Goal: Find specific page/section

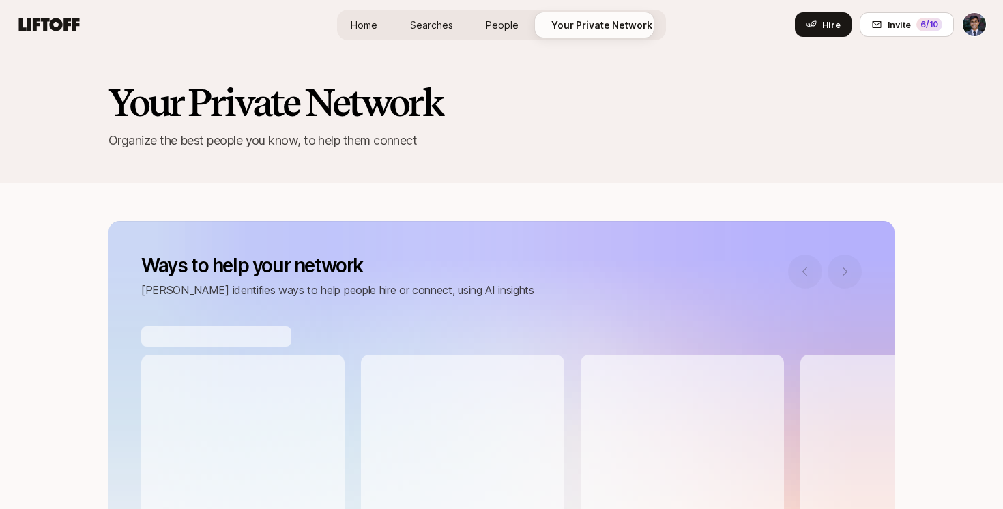
click at [411, 27] on link "Searches" at bounding box center [431, 24] width 65 height 25
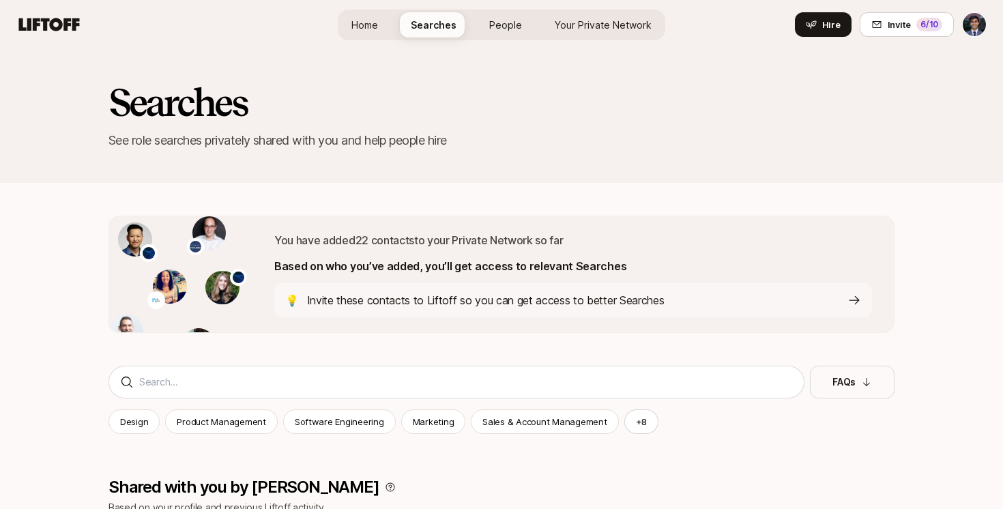
scroll to position [5, 0]
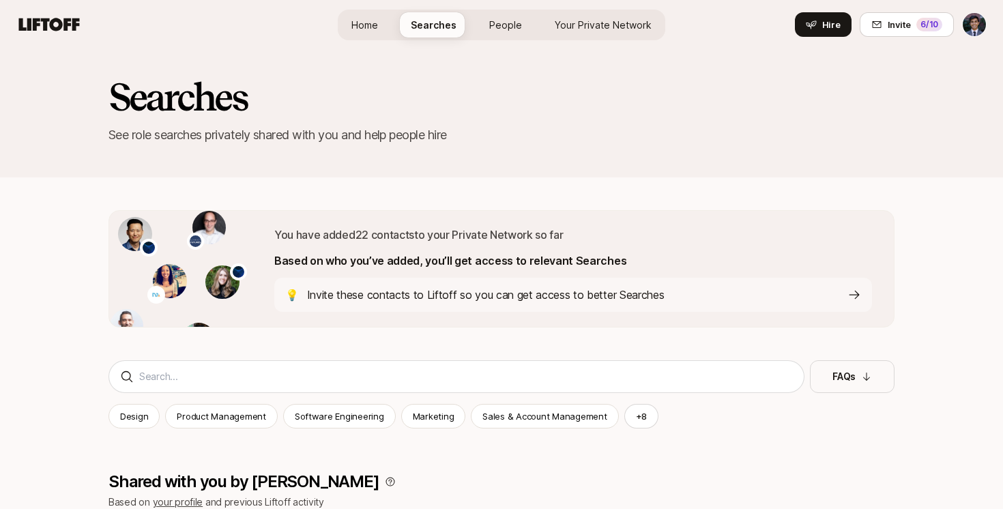
click at [378, 29] on span "Home" at bounding box center [364, 25] width 27 height 14
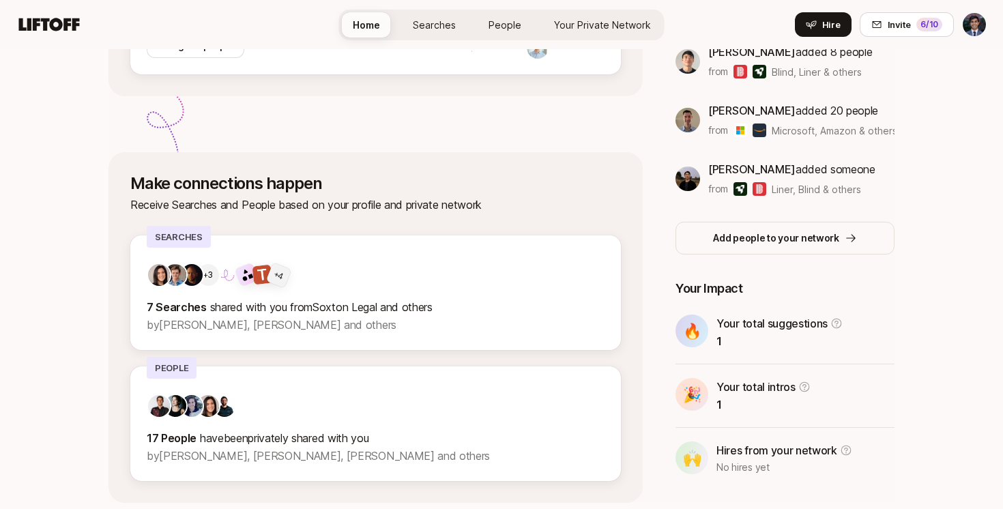
scroll to position [390, 0]
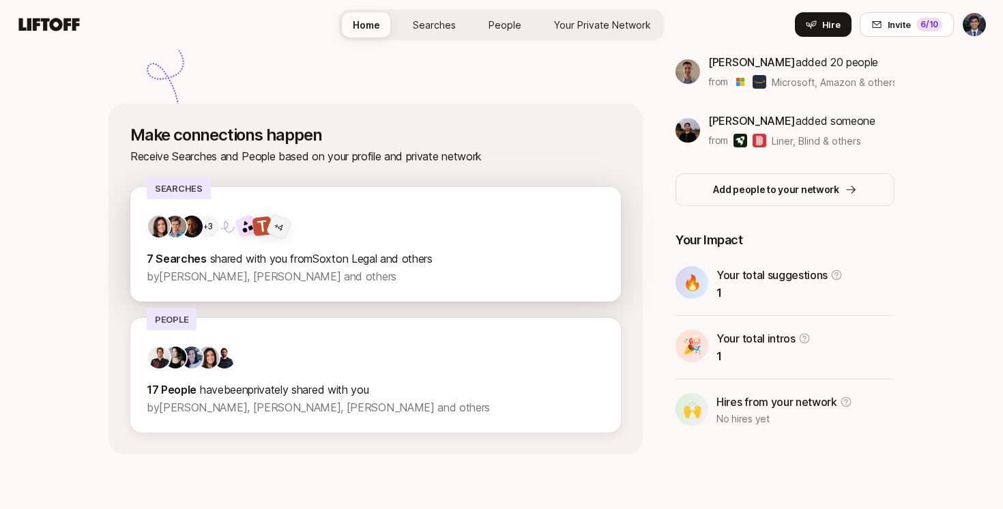
click at [424, 252] on span "shared with you from Soxton Legal and others" at bounding box center [321, 259] width 222 height 14
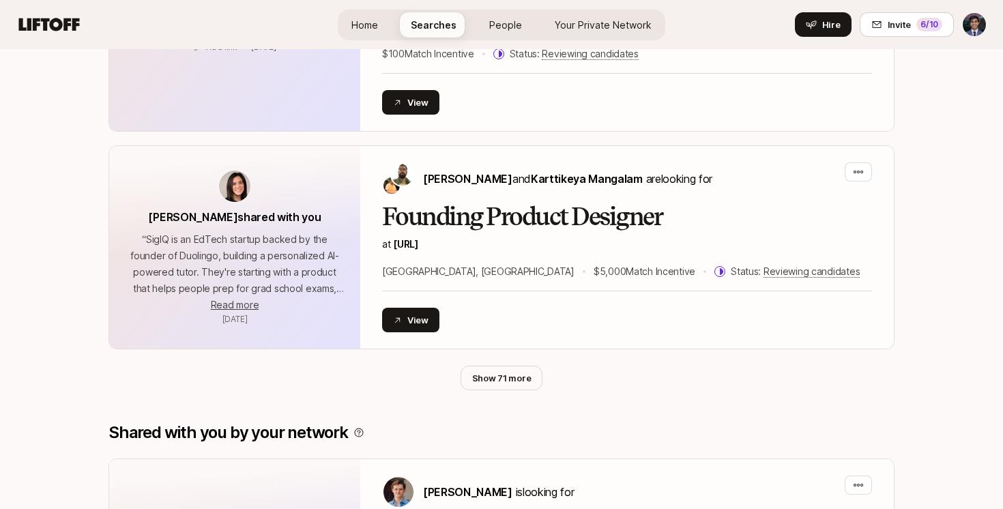
scroll to position [484, 0]
